Goal: Task Accomplishment & Management: Complete application form

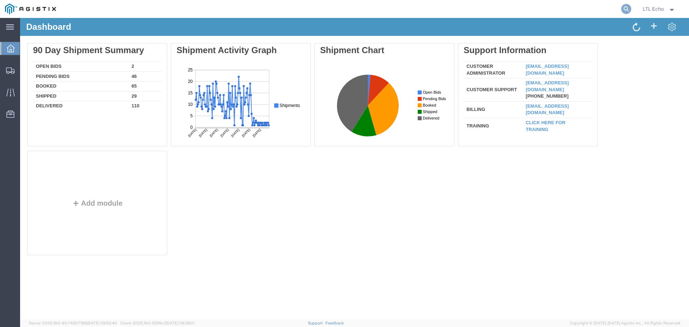
click at [625, 9] on icon at bounding box center [626, 9] width 10 height 10
click at [478, 11] on input "search" at bounding box center [512, 8] width 218 height 17
paste input "56835768"
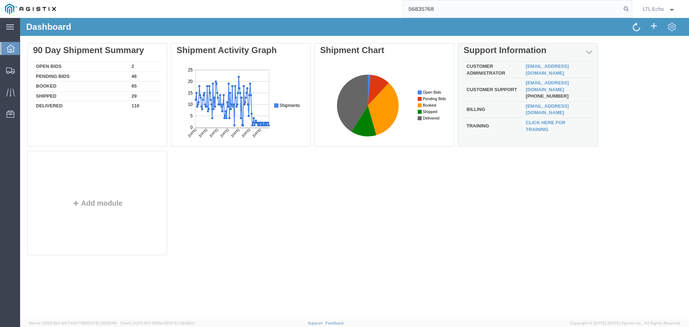
type input "56835768"
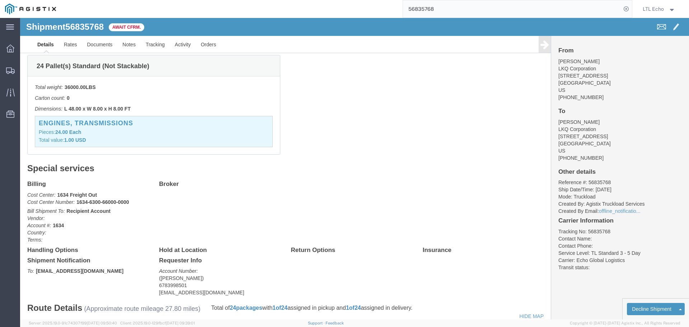
scroll to position [215, 0]
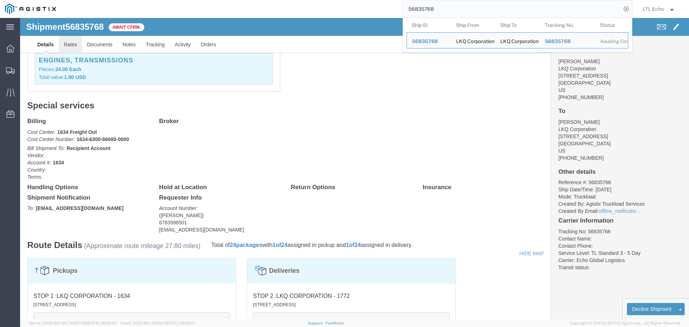
drag, startPoint x: 47, startPoint y: 27, endPoint x: 228, endPoint y: 93, distance: 193.4
click link "Rates"
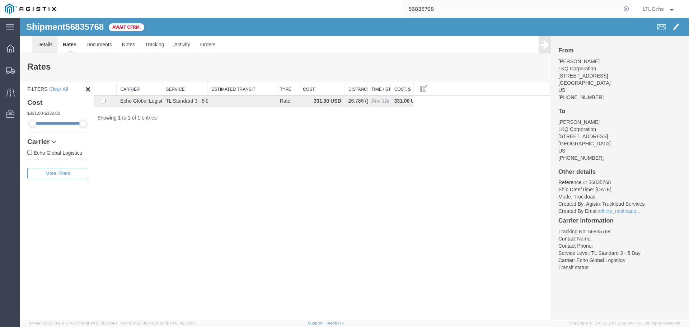
click at [43, 41] on link "Details" at bounding box center [44, 44] width 25 height 17
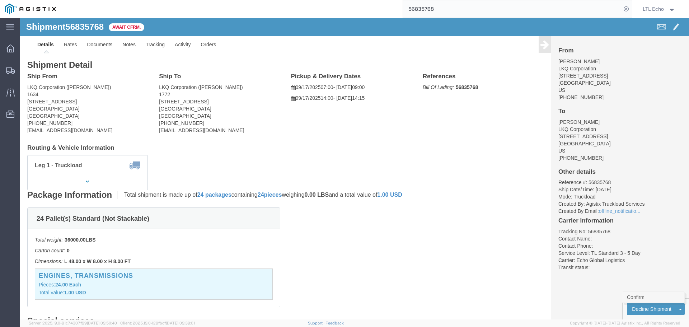
click link "Confirm"
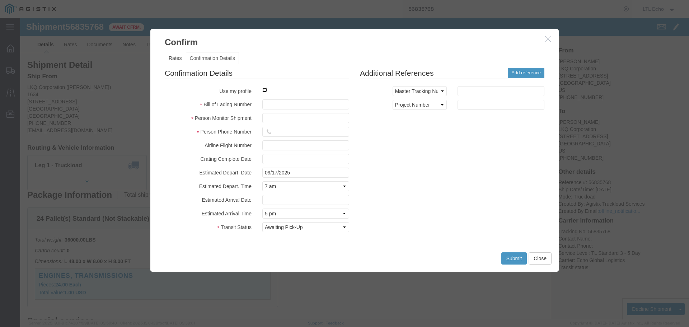
click input "checkbox"
checkbox input "true"
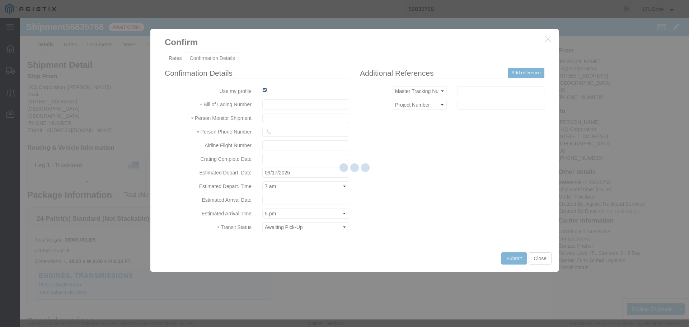
type input "LTL Echo"
type input "+ 8005116111"
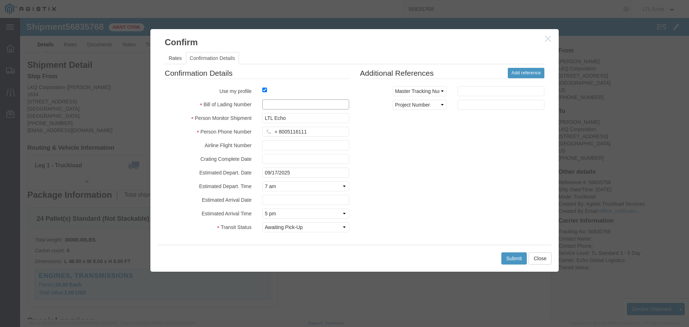
paste input "64322681"
type input "64322681"
click button "Submit"
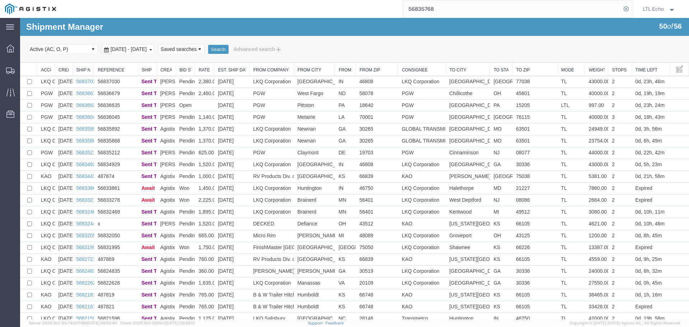
click at [424, 8] on input "56835768" at bounding box center [512, 8] width 218 height 17
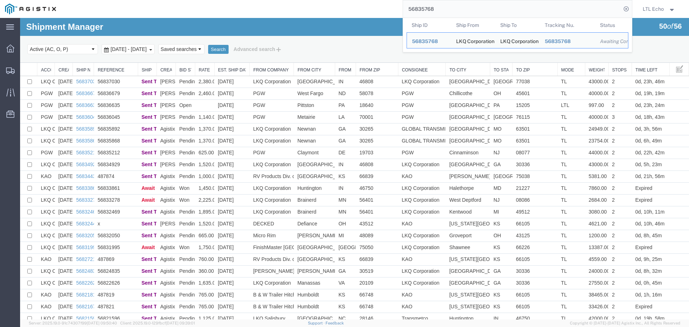
click at [424, 8] on input "56835768" at bounding box center [512, 8] width 218 height 17
paste input "776792"
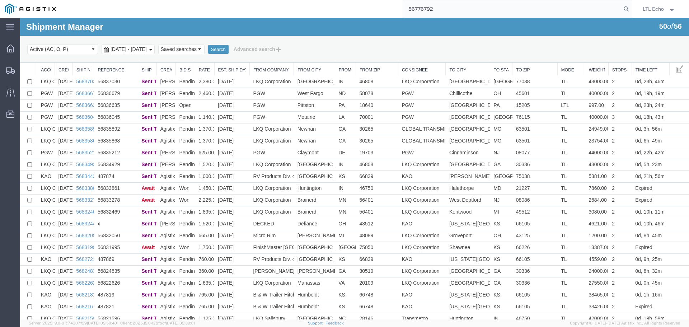
type input "56776792"
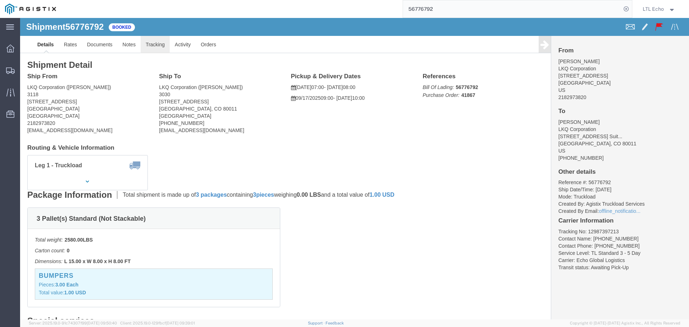
click link "Tracking"
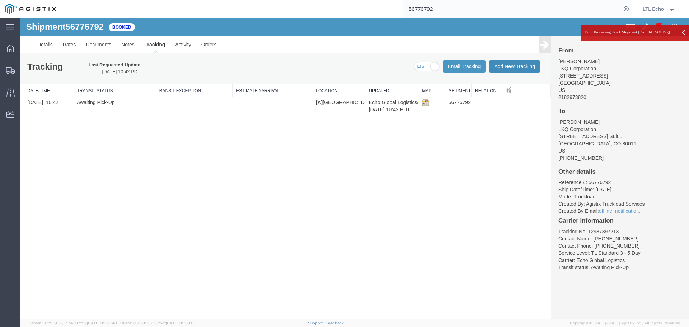
click at [520, 66] on button "Add New Tracking" at bounding box center [514, 66] width 51 height 12
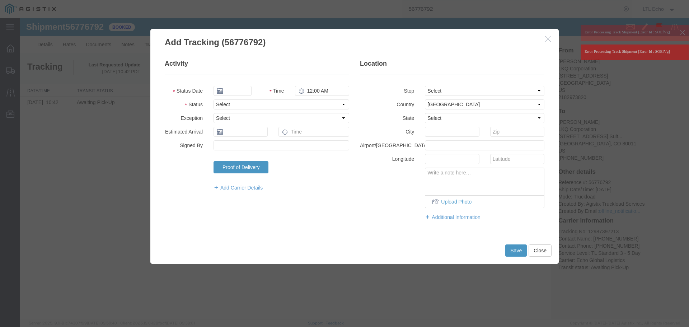
type input "09/16/2025"
type input "1:00 PM"
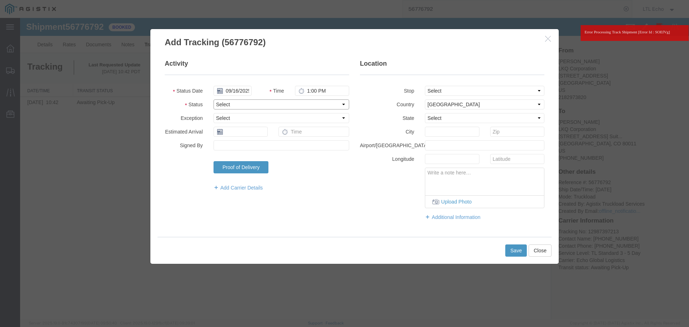
click at [255, 106] on select "Select Arrival Notice Available Arrival Notice Imported Arrive at Delivery Loca…" at bounding box center [281, 104] width 136 height 10
select select "PICKEDUP"
click at [255, 106] on select "Select Arrival Notice Available Arrival Notice Imported Arrive at Delivery Loca…" at bounding box center [281, 104] width 136 height 10
click at [233, 131] on input "text" at bounding box center [240, 132] width 54 height 10
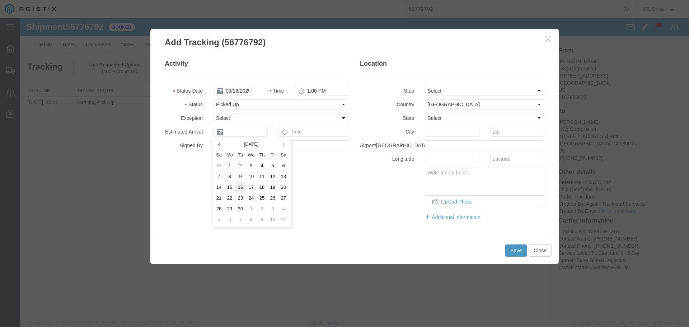
click at [239, 190] on td "16" at bounding box center [240, 187] width 11 height 11
type input "09/16/2025"
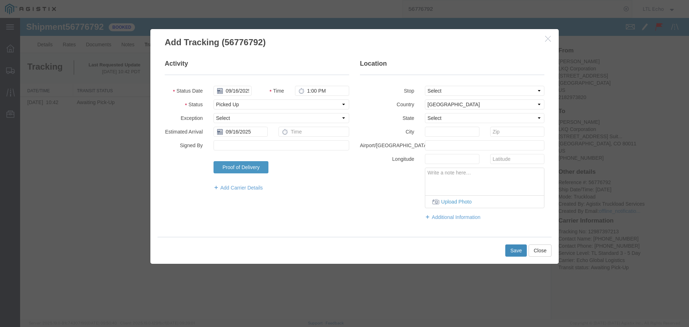
click at [517, 250] on button "Save" at bounding box center [516, 250] width 22 height 12
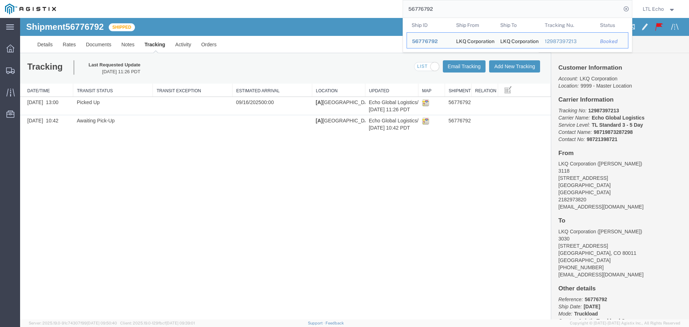
click at [418, 8] on input "56776792" at bounding box center [512, 8] width 218 height 17
paste input "808120"
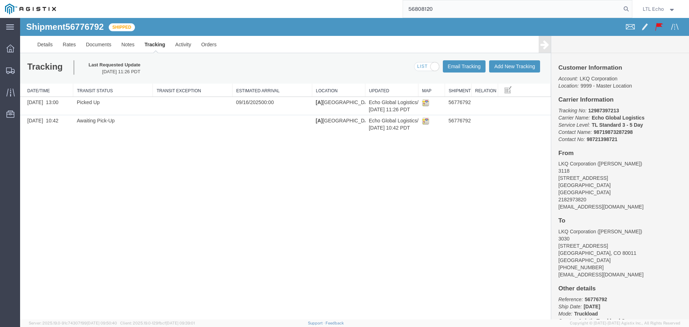
type input "56808120"
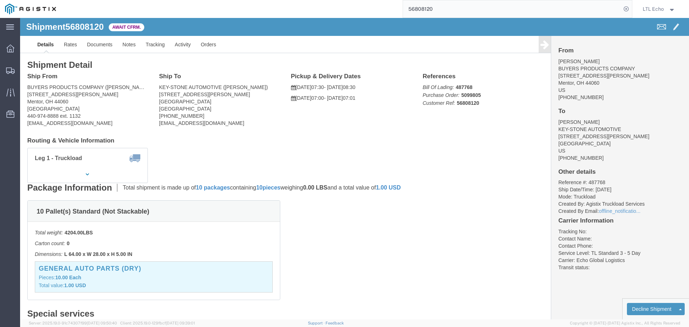
click span "56808120"
copy span "56808120"
click link "Rates"
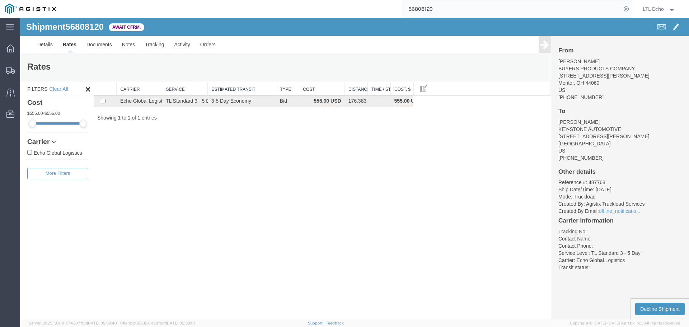
click at [431, 270] on div "Shipment 56808120 1 of 1 Await Cfrm. Details Rates Documents Notes Tracking Act…" at bounding box center [354, 168] width 668 height 301
click at [37, 45] on link "Details" at bounding box center [44, 44] width 25 height 17
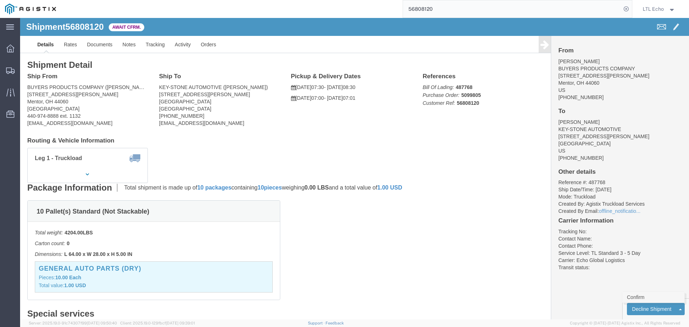
click link "Confirm"
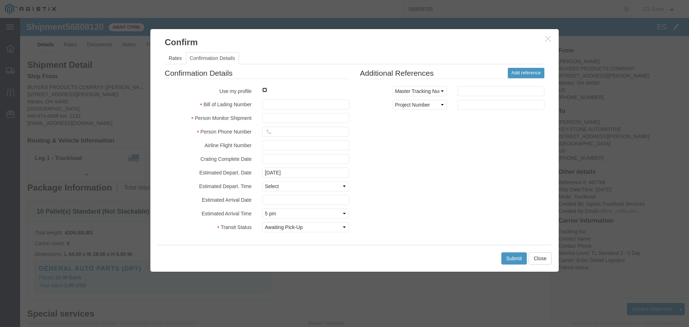
click input "checkbox"
checkbox input "true"
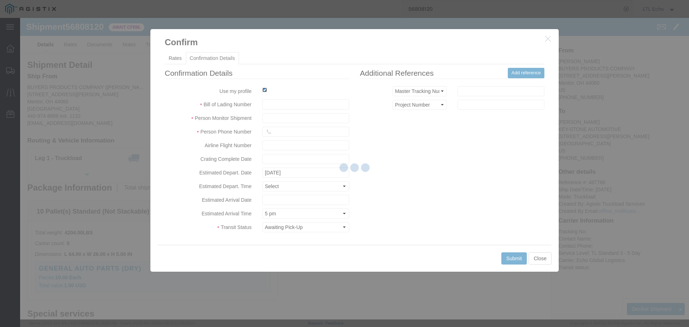
type input "LTL Echo"
type input "+ 8005116111"
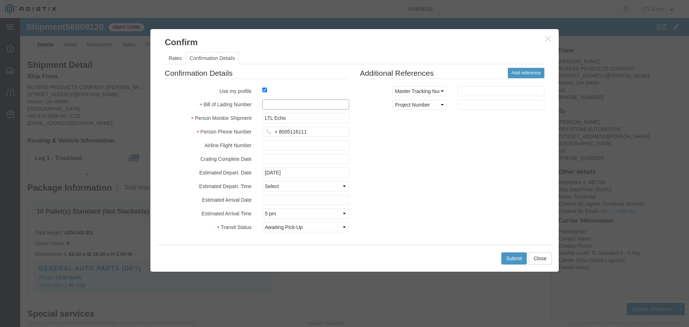
paste input "64324386"
type input "64324386"
click button "Submit"
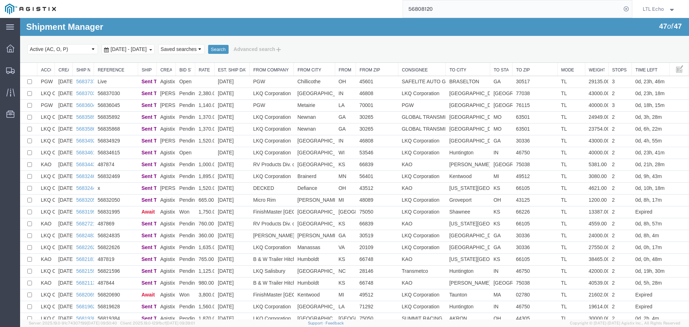
click at [428, 9] on input "56808120" at bounding box center [512, 8] width 218 height 17
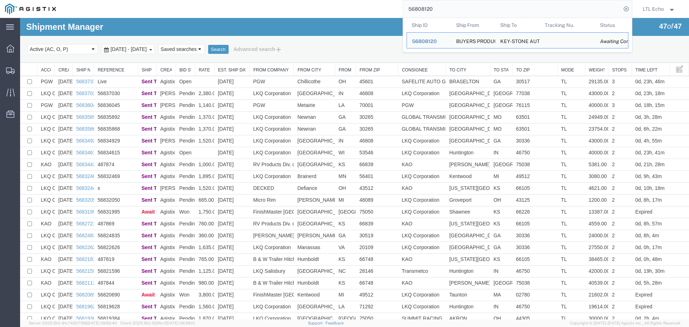
click at [428, 9] on input "56808120" at bounding box center [512, 8] width 218 height 17
paste input "19628"
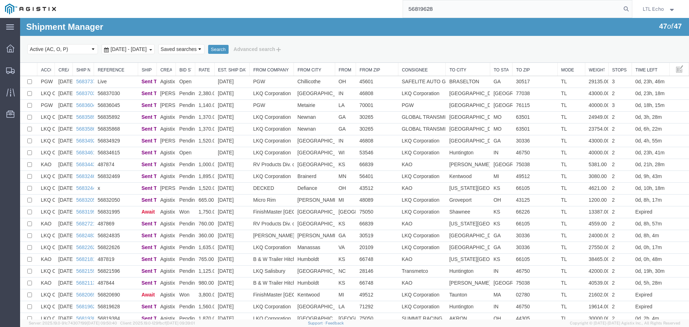
type input "56819628"
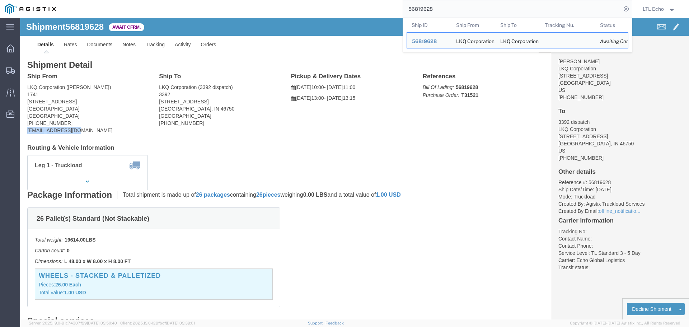
drag, startPoint x: 67, startPoint y: 113, endPoint x: 8, endPoint y: 114, distance: 59.2
click address "LKQ Corporation ([PERSON_NAME]) 1741 [STREET_ADDRESS][PERSON_NAME] [PHONE_NUMBE…"
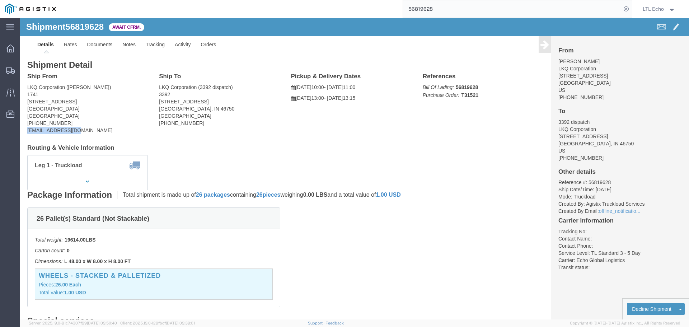
copy address "[EMAIL_ADDRESS][DOMAIN_NAME]"
click link "Rates"
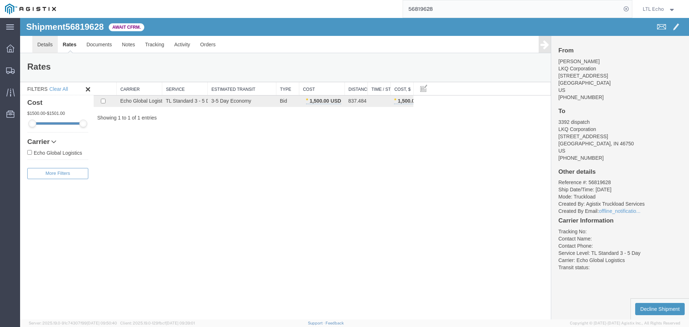
drag, startPoint x: 36, startPoint y: 44, endPoint x: 27, endPoint y: 41, distance: 9.3
click at [36, 44] on link "Details" at bounding box center [44, 44] width 25 height 17
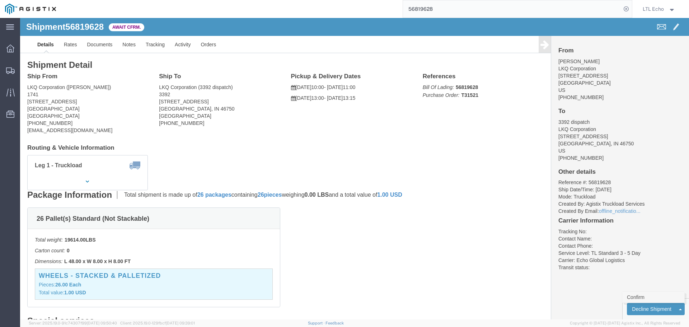
click link "Confirm"
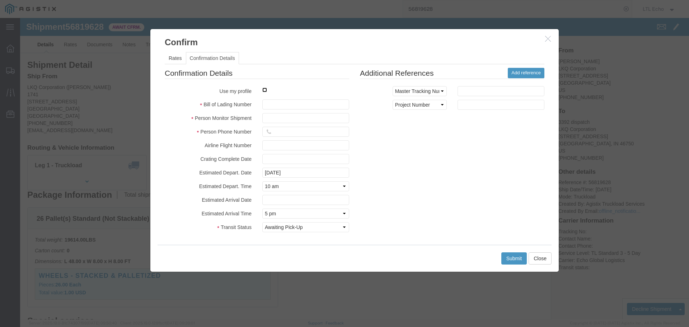
click input "checkbox"
checkbox input "true"
type input "LTL Echo"
type input "+ 8005116111"
click input "text"
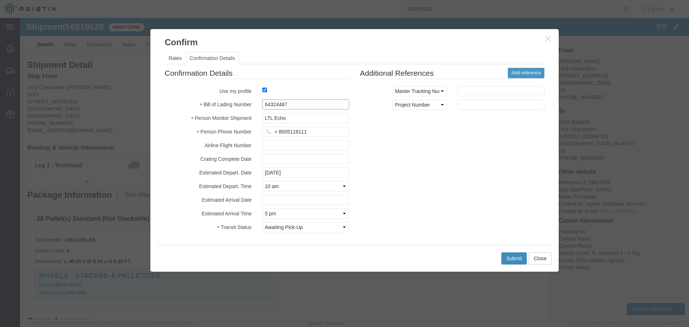
type input "64324487"
click button "Submit"
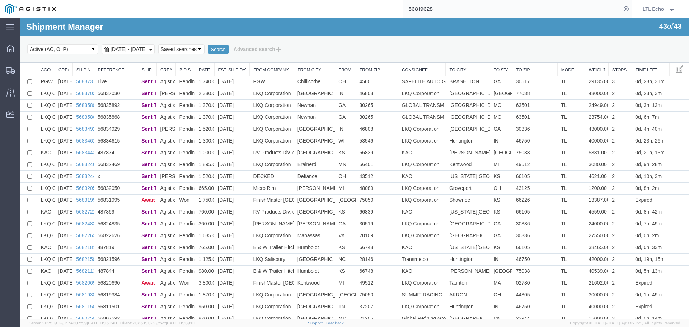
click at [425, 8] on input "56819628" at bounding box center [512, 8] width 218 height 17
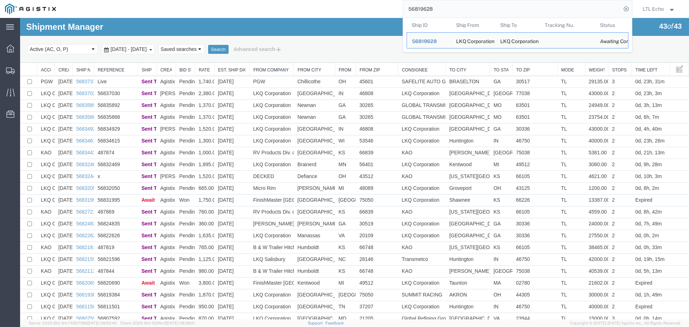
click at [425, 8] on input "56819628" at bounding box center [512, 8] width 218 height 17
paste input "40"
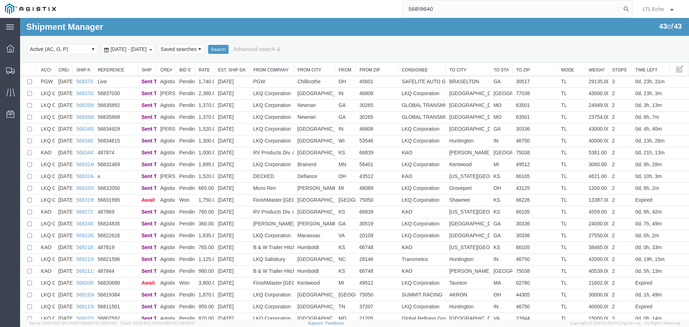
type input "56819640"
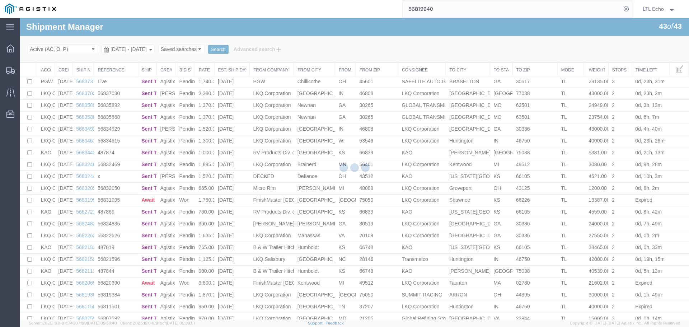
click at [575, 7] on input "56819640" at bounding box center [512, 8] width 218 height 17
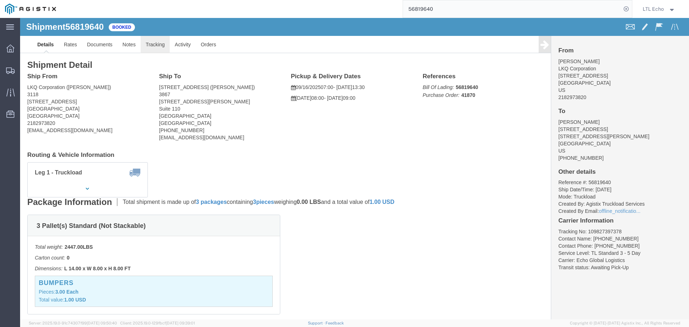
click link "Tracking"
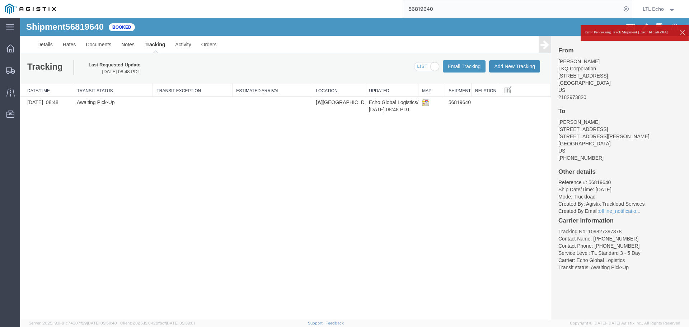
click at [524, 64] on button "Add New Tracking" at bounding box center [514, 66] width 51 height 12
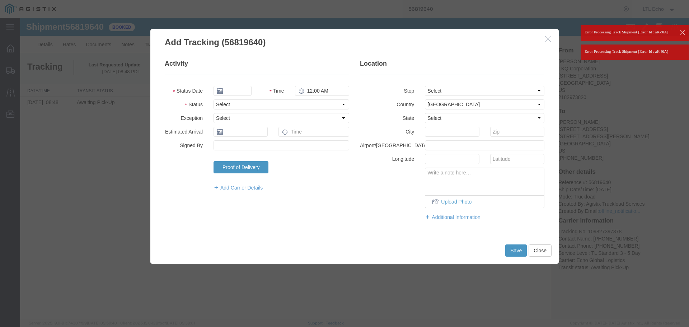
type input "09/16/2025"
type input "2:00 PM"
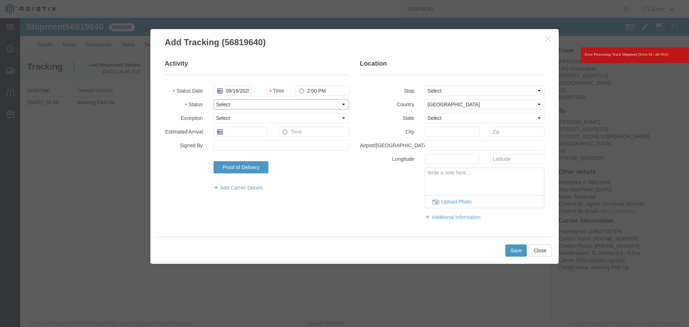
click at [235, 105] on select "Select Arrival Notice Available Arrival Notice Imported Arrive at Delivery Loca…" at bounding box center [281, 104] width 136 height 10
click at [235, 104] on select "Select Arrival Notice Available Arrival Notice Imported Arrive at Delivery Loca…" at bounding box center [281, 104] width 136 height 10
select select "PICKEDUP"
click at [180, 199] on div "Activity Status Date [DATE] Time 2:00 PM Status Select Arrival Notice Available…" at bounding box center [354, 143] width 390 height 169
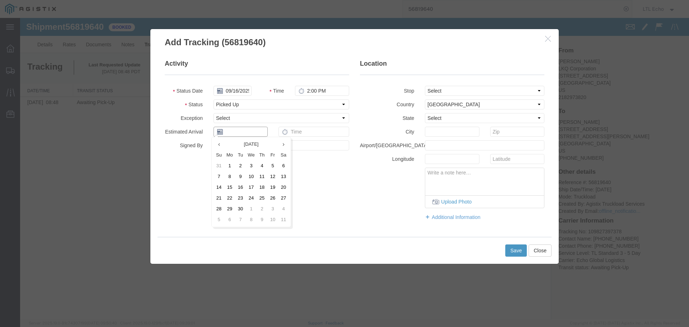
click at [238, 127] on input "text" at bounding box center [240, 132] width 54 height 10
click at [240, 188] on td "16" at bounding box center [240, 187] width 11 height 11
type input "09/16/2025"
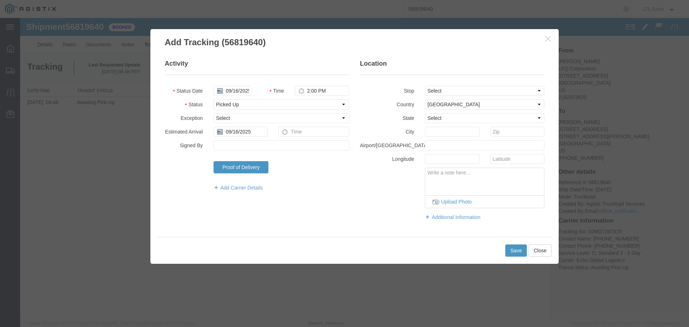
click at [356, 226] on div "Location Stop Select From: [STREET_ADDRESS] To: [STREET_ADDRESS][PERSON_NAME] C…" at bounding box center [451, 143] width 195 height 169
click at [510, 246] on button "Save" at bounding box center [516, 250] width 22 height 12
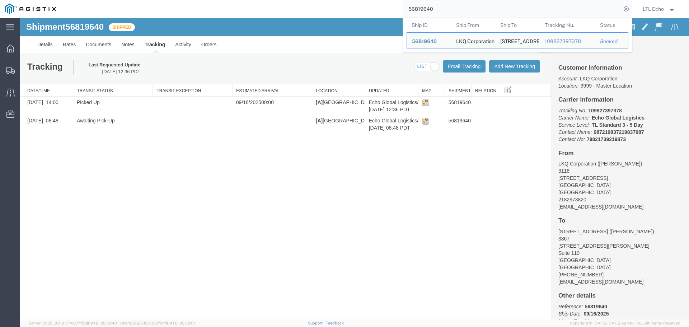
click at [422, 7] on input "56819640" at bounding box center [512, 8] width 218 height 17
paste input "21129"
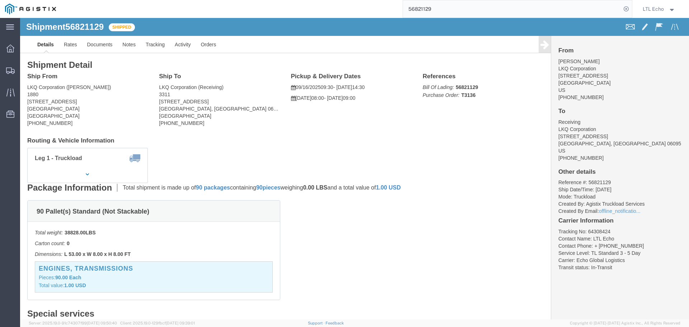
click at [427, 10] on input "56821129" at bounding box center [512, 8] width 218 height 17
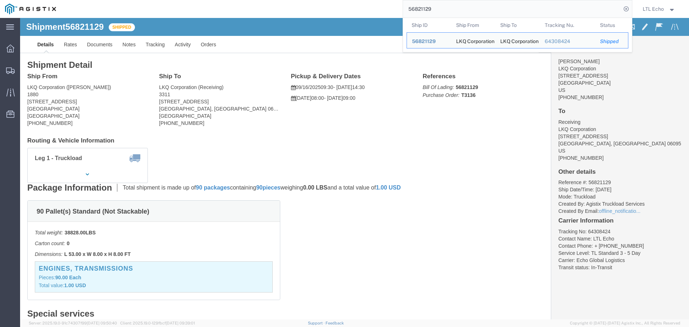
click at [427, 10] on input "56821129" at bounding box center [512, 8] width 218 height 17
paste input "777330"
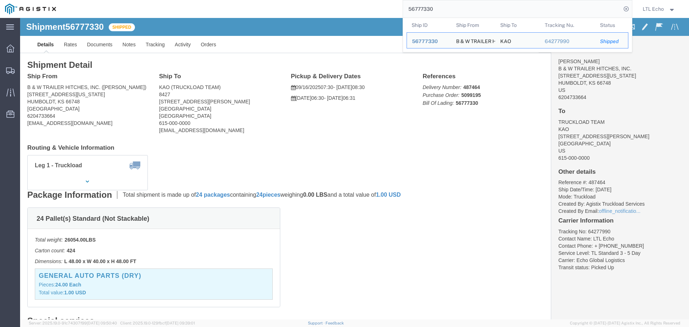
click at [416, 8] on input "56777330" at bounding box center [512, 8] width 218 height 17
paste input "19233"
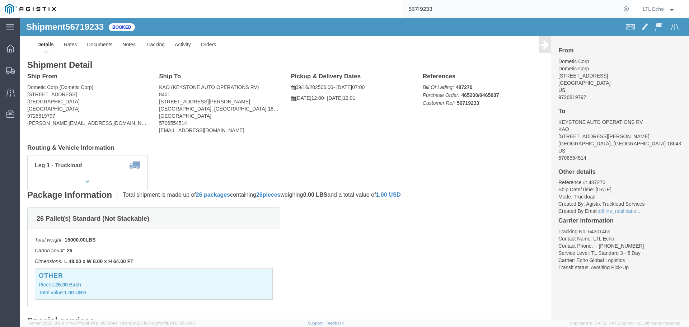
click at [422, 7] on input "56719233" at bounding box center [512, 8] width 218 height 17
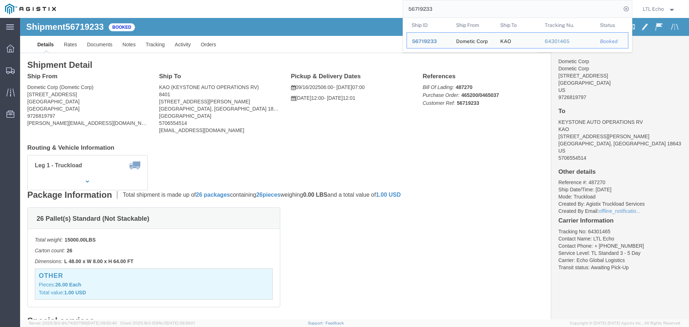
click at [422, 7] on input "56719233" at bounding box center [512, 8] width 218 height 17
paste input "811271"
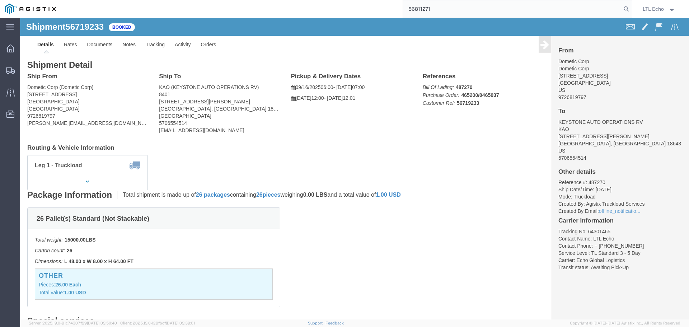
type input "56811271"
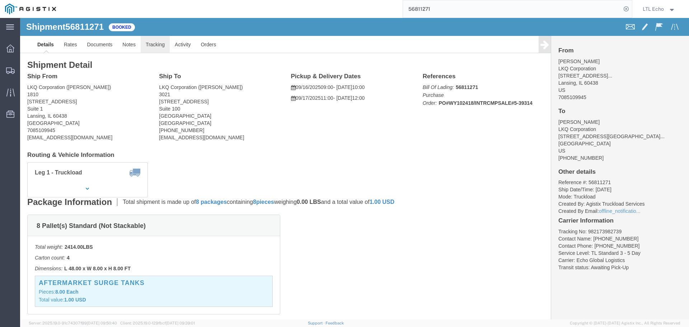
click link "Tracking"
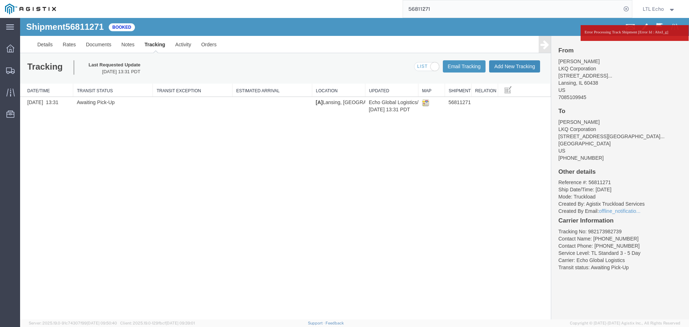
click at [508, 68] on button "Add New Tracking" at bounding box center [514, 66] width 51 height 12
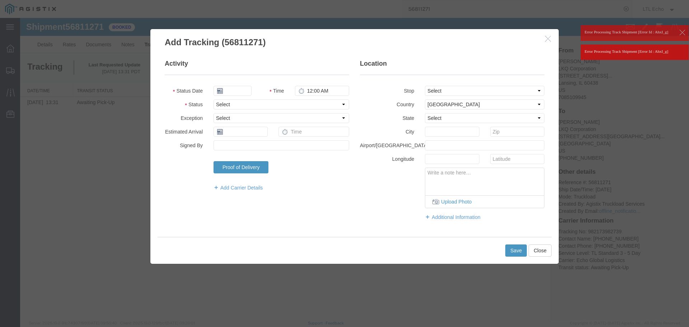
type input "09/16/2025"
type input "2:00 PM"
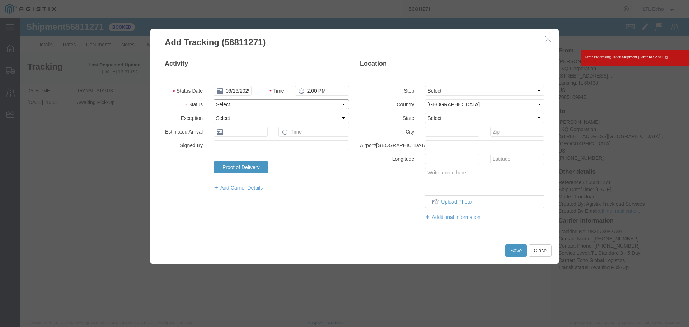
click at [254, 105] on select "Select Arrival Notice Available Arrival Notice Imported Arrive at Delivery Loca…" at bounding box center [281, 104] width 136 height 10
select select "PICKEDUP"
click at [253, 105] on select "Select Arrival Notice Available Arrival Notice Imported Arrive at Delivery Loca…" at bounding box center [281, 104] width 136 height 10
click at [244, 133] on input "text" at bounding box center [240, 132] width 54 height 10
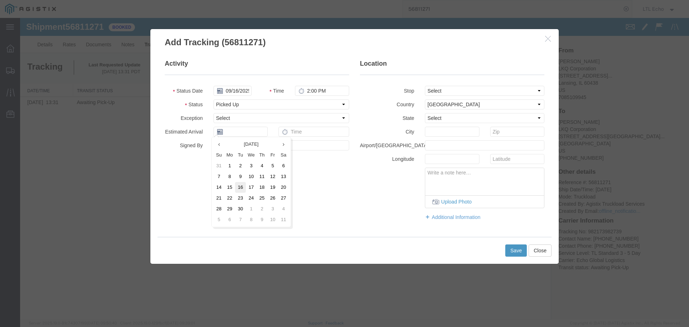
click at [240, 186] on td "16" at bounding box center [240, 187] width 11 height 11
type input "09/16/2025"
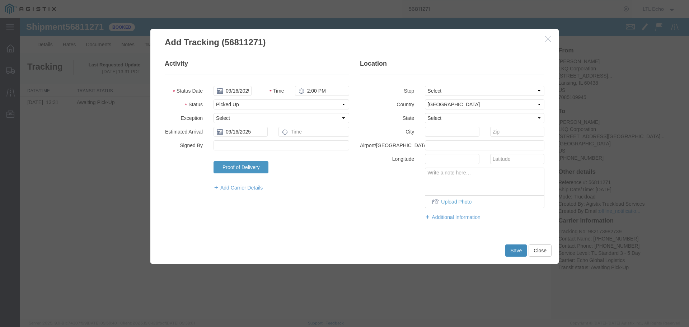
click at [517, 249] on button "Save" at bounding box center [516, 250] width 22 height 12
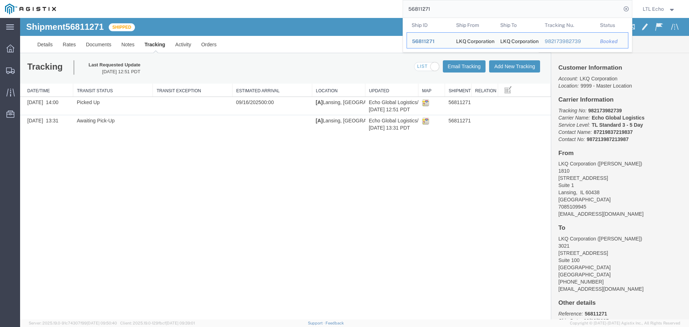
click at [419, 8] on input "56811271" at bounding box center [512, 8] width 218 height 17
paste input "08434"
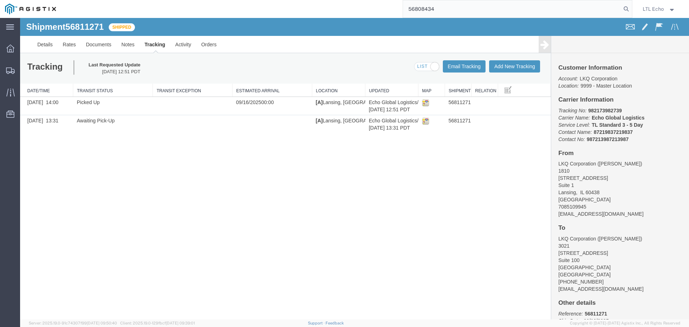
type input "56808434"
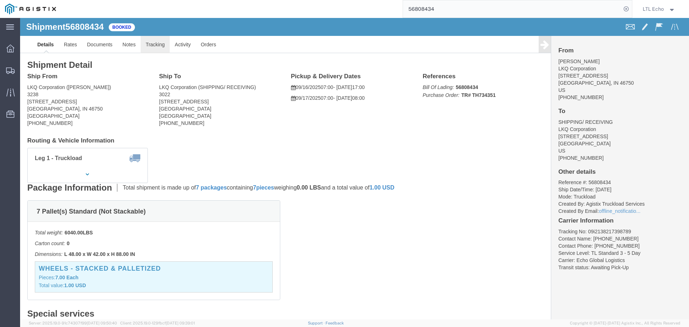
click link "Tracking"
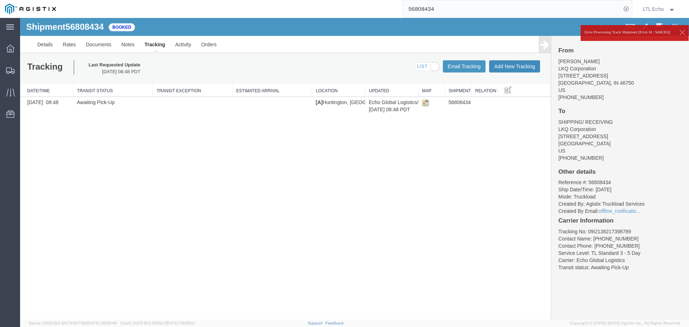
click at [504, 63] on button "Add New Tracking" at bounding box center [514, 66] width 51 height 12
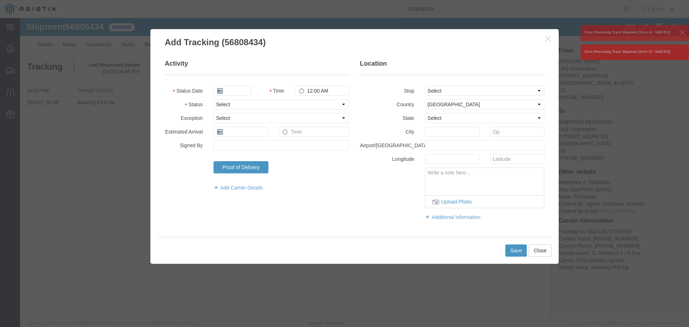
type input "09/16/2025"
type input "2:00 PM"
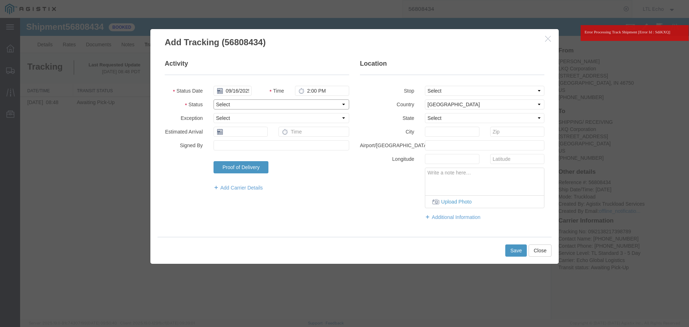
click at [254, 103] on select "Select Arrival Notice Available Arrival Notice Imported Arrive at Delivery Loca…" at bounding box center [281, 104] width 136 height 10
select select "PICKEDUP"
click at [254, 103] on select "Select Arrival Notice Available Arrival Notice Imported Arrive at Delivery Loca…" at bounding box center [281, 104] width 136 height 10
click at [249, 135] on input "text" at bounding box center [240, 132] width 54 height 10
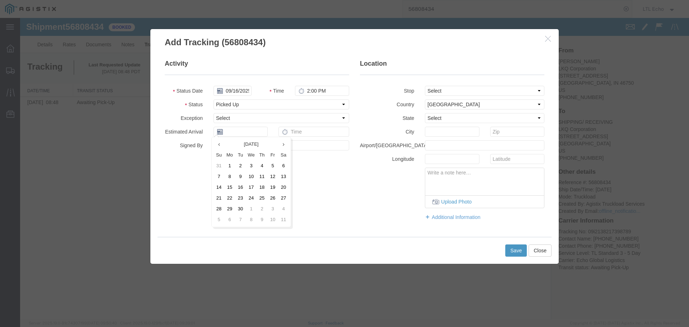
click at [243, 185] on td "16" at bounding box center [240, 187] width 11 height 11
type input "09/16/2025"
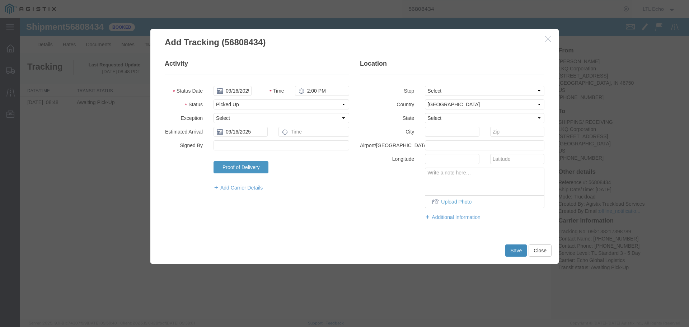
click at [508, 251] on button "Save" at bounding box center [516, 250] width 22 height 12
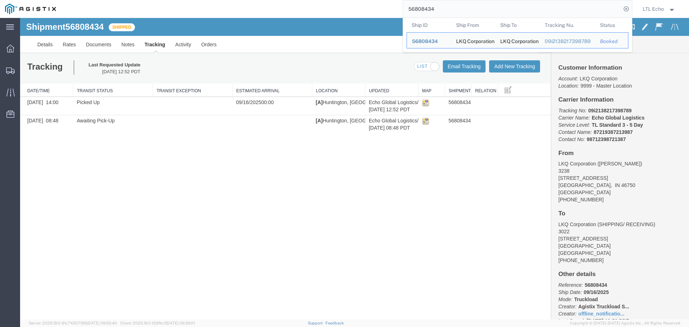
click at [417, 9] on input "56808434" at bounding box center [512, 8] width 218 height 17
paste input "19640"
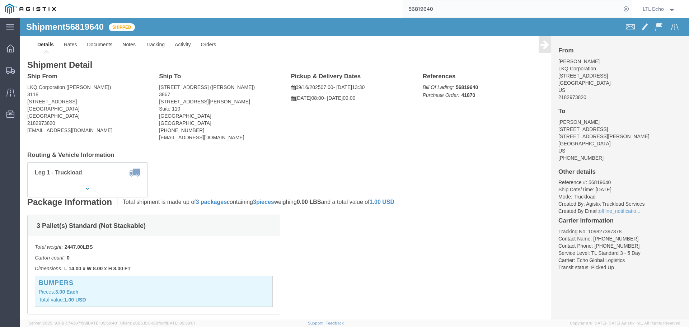
click at [426, 11] on input "56819640" at bounding box center [512, 8] width 218 height 17
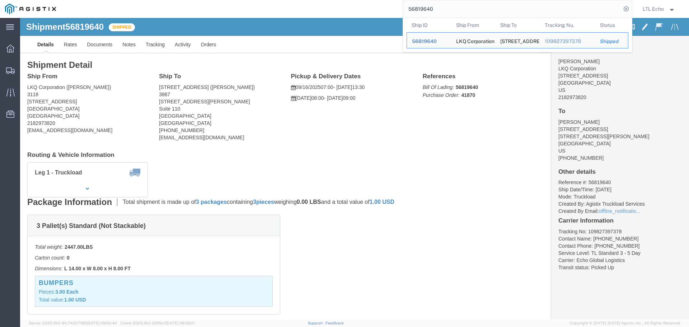
click at [426, 10] on input "56819640" at bounding box center [512, 8] width 218 height 17
paste input "34929"
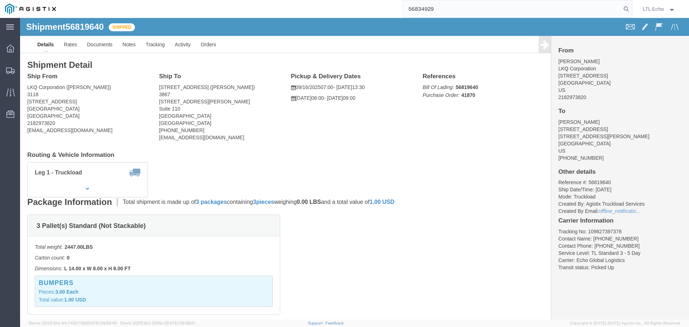
type input "56834929"
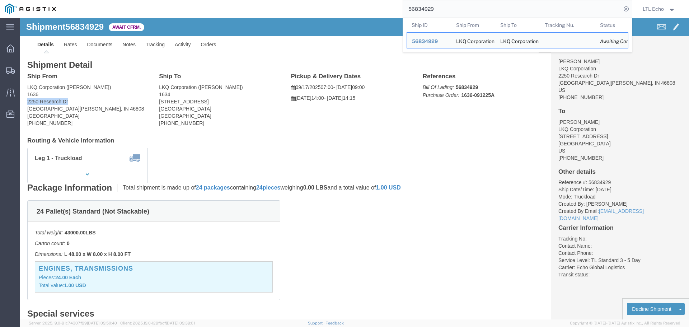
drag, startPoint x: 43, startPoint y: 85, endPoint x: 8, endPoint y: 82, distance: 34.5
click address "LKQ Corporation ([PERSON_NAME]) 1636 [STREET_ADDRESS][PERSON_NAME] [PHONE_NUMBE…"
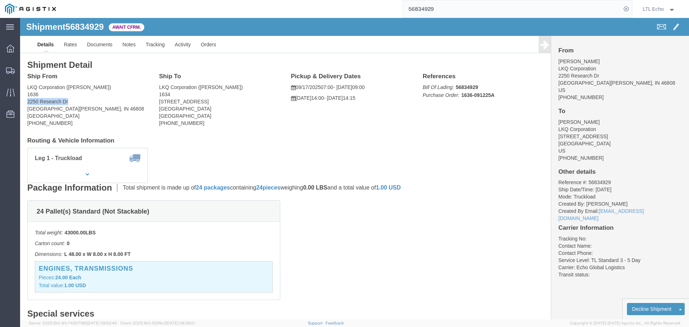
copy address "2250 Research Dr"
click link "Rates"
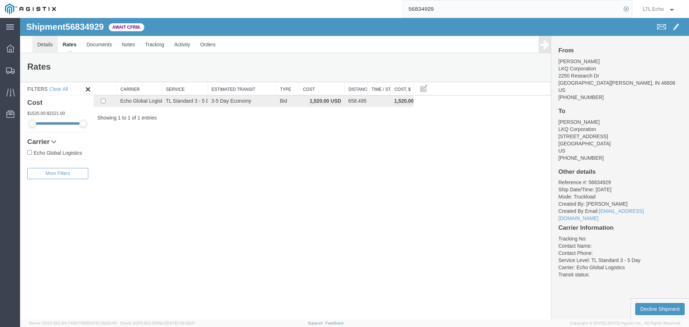
click at [40, 42] on link "Details" at bounding box center [44, 44] width 25 height 17
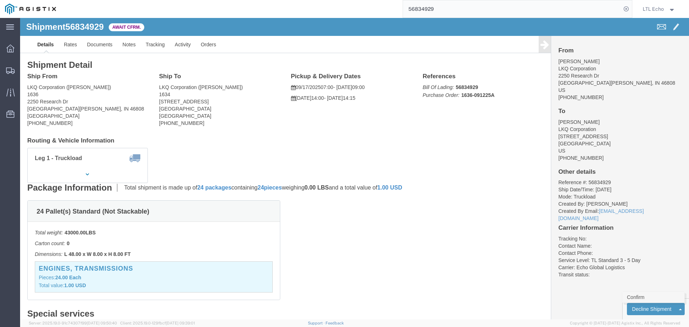
click link "Confirm"
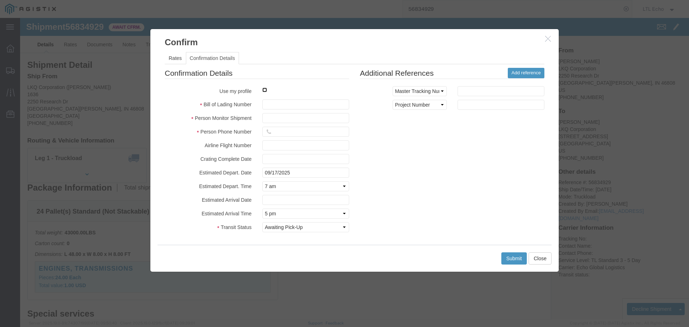
click input "checkbox"
checkbox input "true"
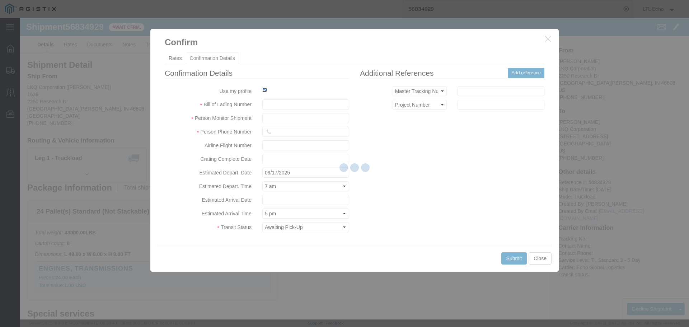
type input "LTL Echo"
type input "+ 8005116111"
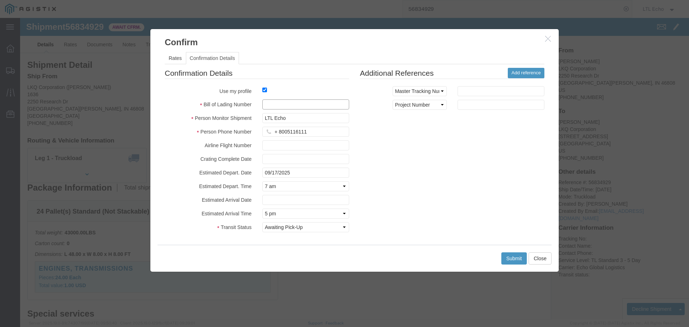
paste input "64326453"
type input "64326453"
click button "Submit"
